Goal: Navigation & Orientation: Find specific page/section

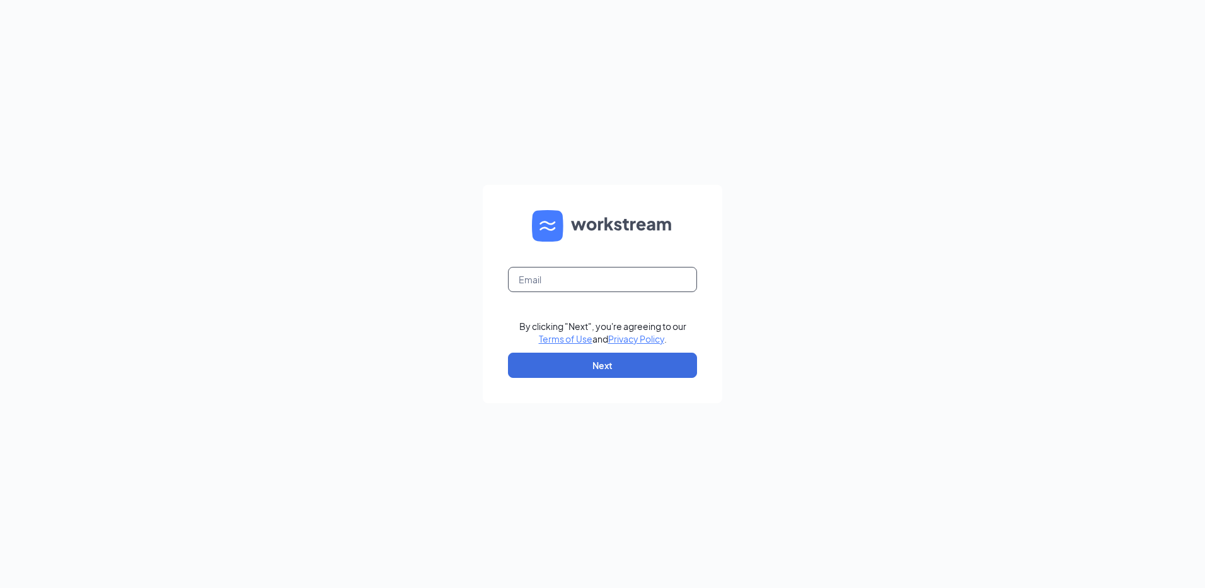
click at [521, 279] on input "text" at bounding box center [602, 279] width 189 height 25
type input "dygilbertson@yahoo.com"
click at [600, 364] on button "Next" at bounding box center [602, 364] width 189 height 25
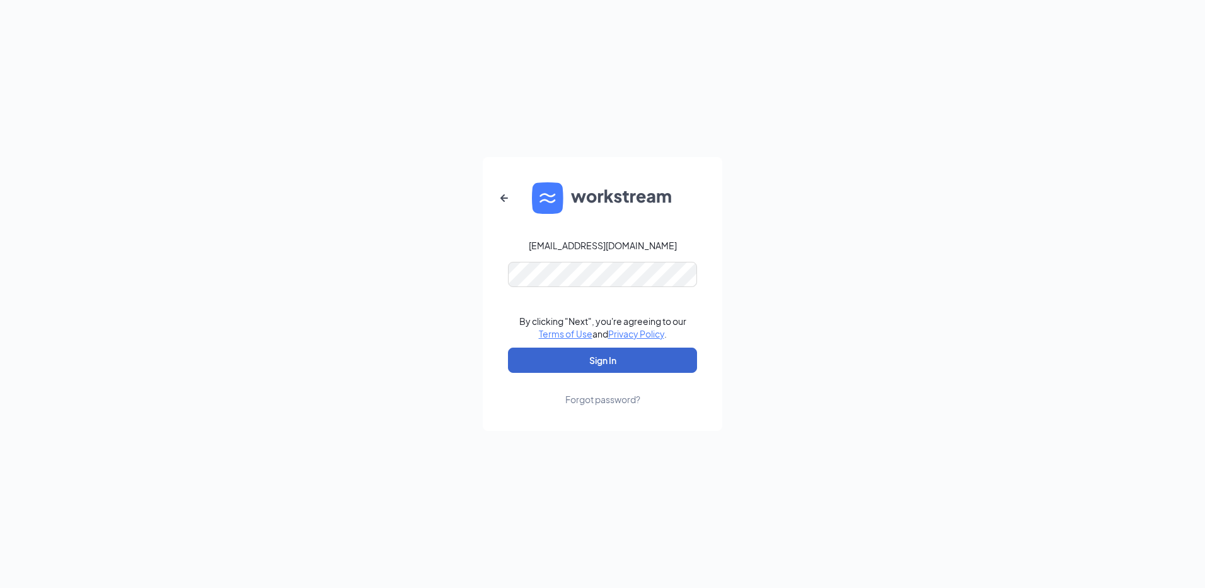
click at [596, 356] on button "Sign In" at bounding box center [602, 359] width 189 height 25
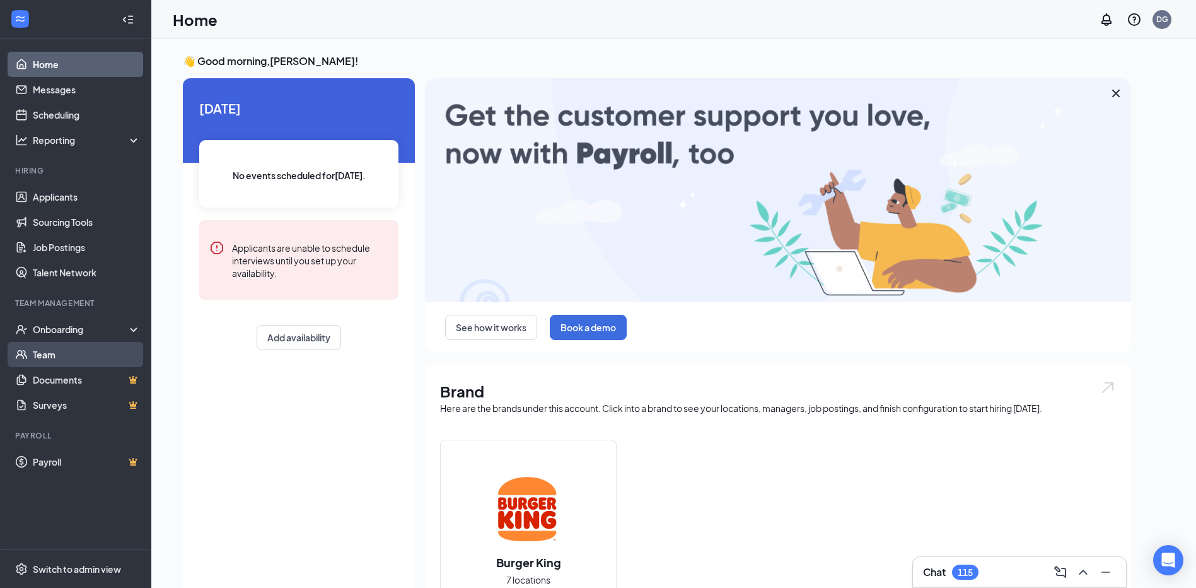
click at [45, 349] on link "Team" at bounding box center [87, 354] width 108 height 25
